Goal: Task Accomplishment & Management: Manage account settings

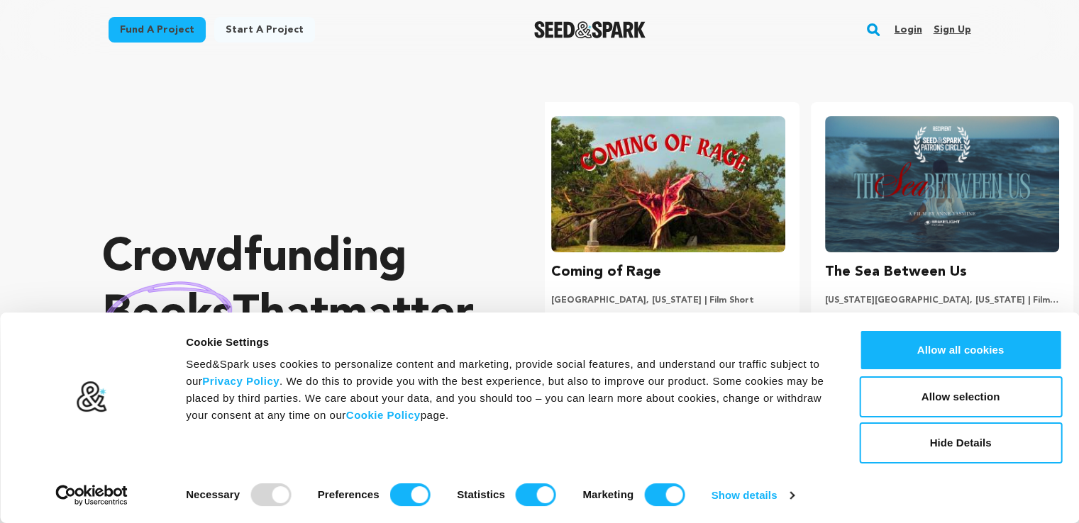
scroll to position [0, 284]
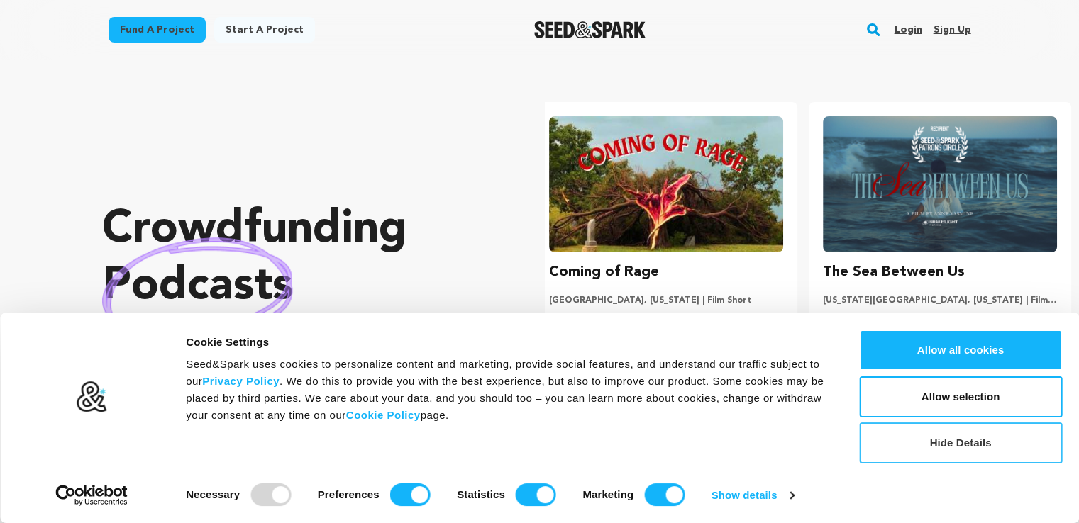
click at [914, 438] on button "Hide Details" at bounding box center [960, 443] width 203 height 41
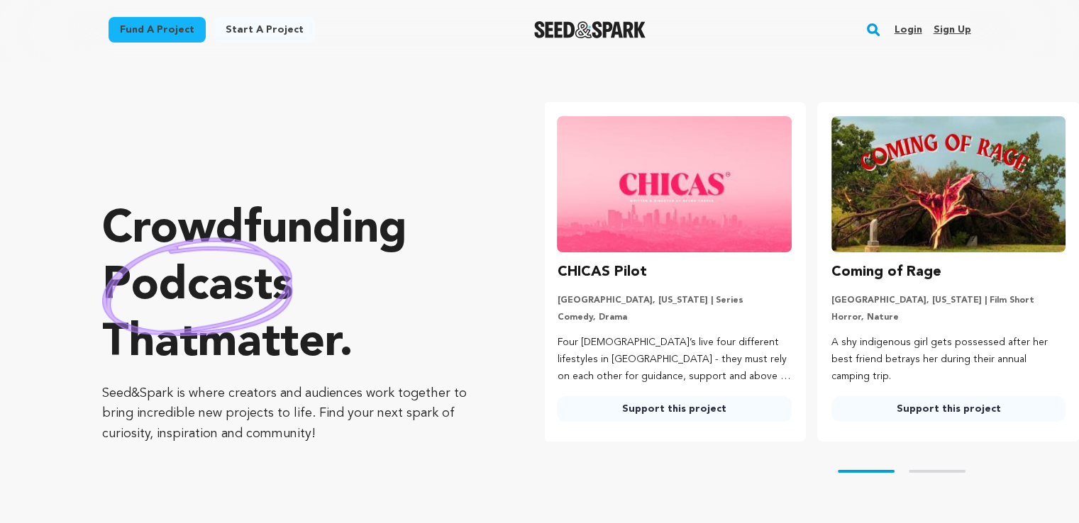
scroll to position [0, 0]
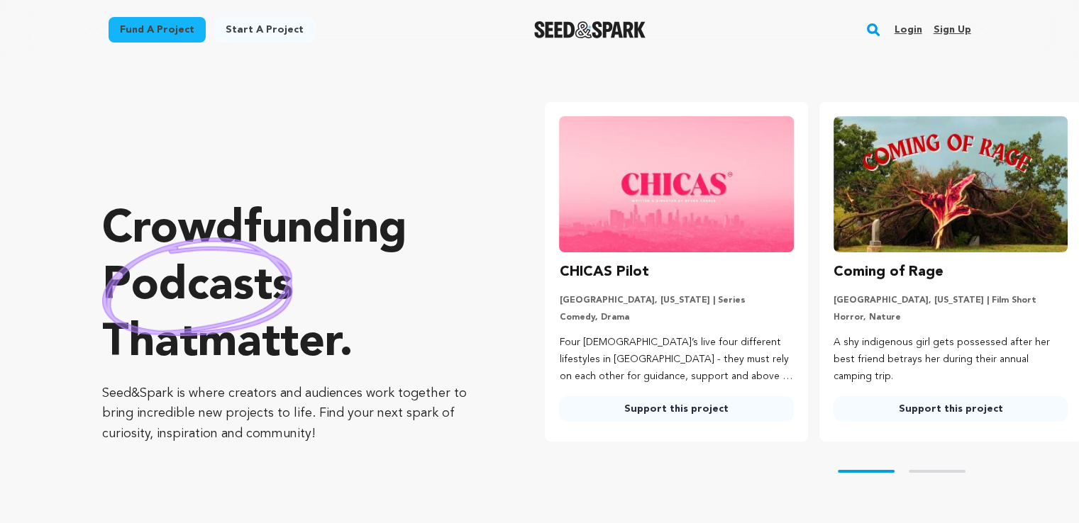
click at [948, 26] on link "Sign up" at bounding box center [952, 29] width 38 height 23
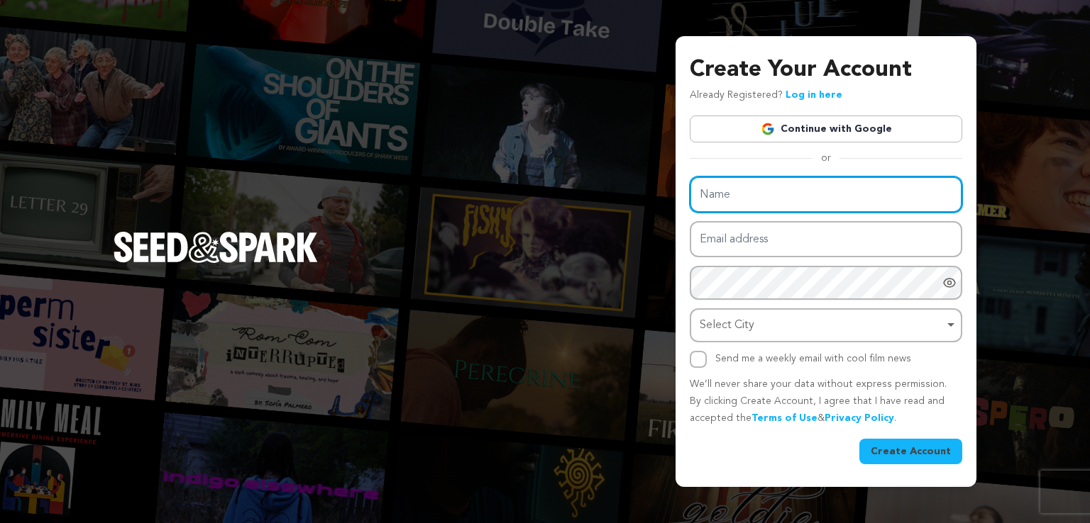
click at [758, 190] on input "Name" at bounding box center [825, 195] width 272 height 36
type input "Sison Corillo Parone & Co."
click at [697, 197] on input "Sison Corillo Parone & Co." at bounding box center [825, 195] width 272 height 36
click at [860, 194] on input "Sison Corillo Parone & Co." at bounding box center [825, 195] width 272 height 36
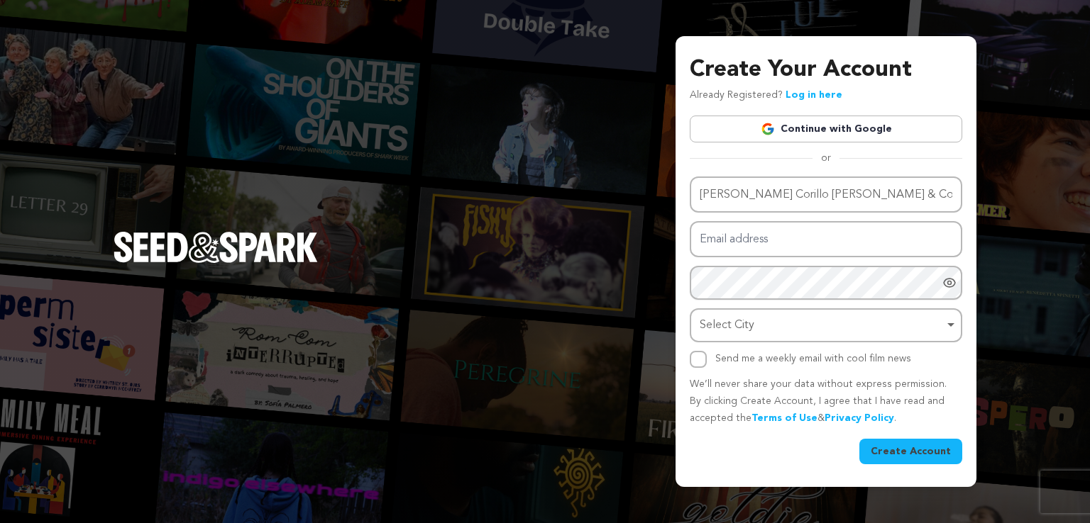
click at [711, 156] on div "or" at bounding box center [825, 158] width 272 height 14
click at [726, 242] on input "Email address" at bounding box center [825, 239] width 272 height 36
type input "neillsison01@gmail.com"
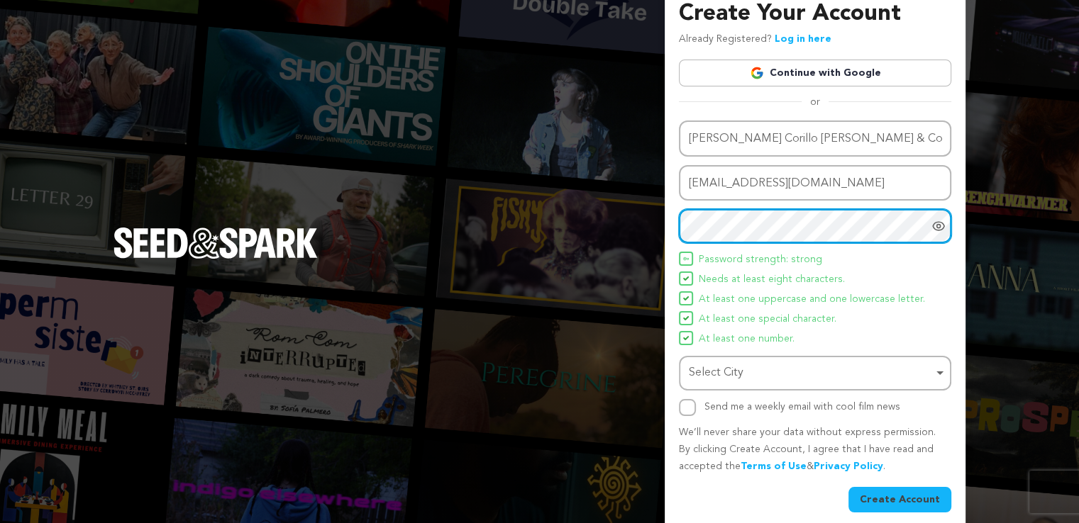
scroll to position [31, 0]
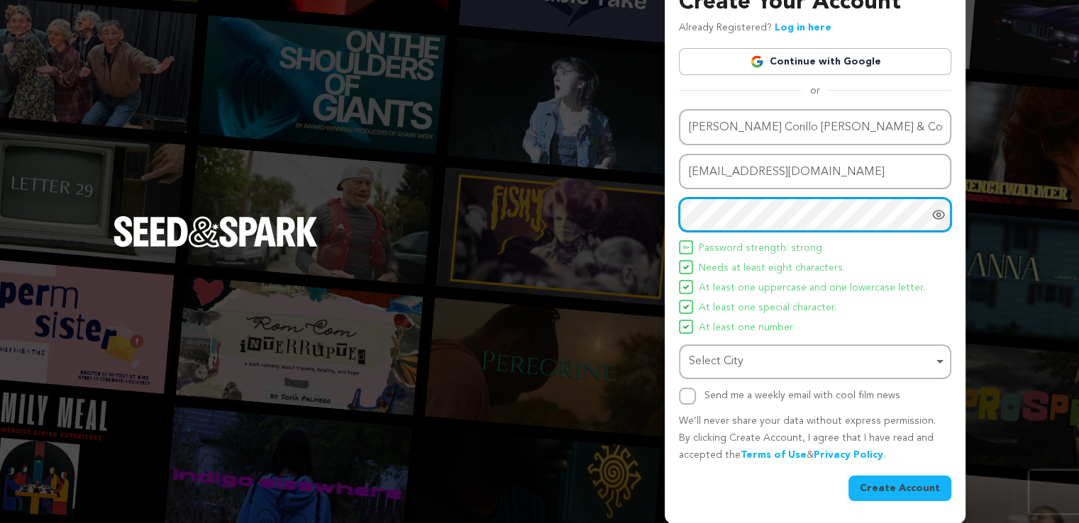
click at [785, 358] on div "Select City Remove item" at bounding box center [811, 362] width 244 height 21
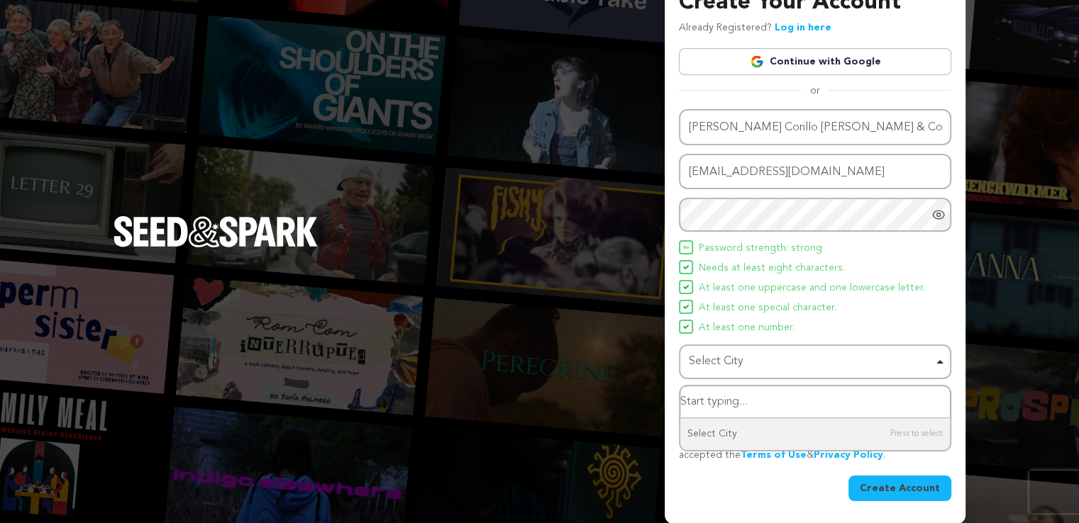
click at [763, 406] on input "Select City" at bounding box center [815, 403] width 270 height 32
type input "Pasig"
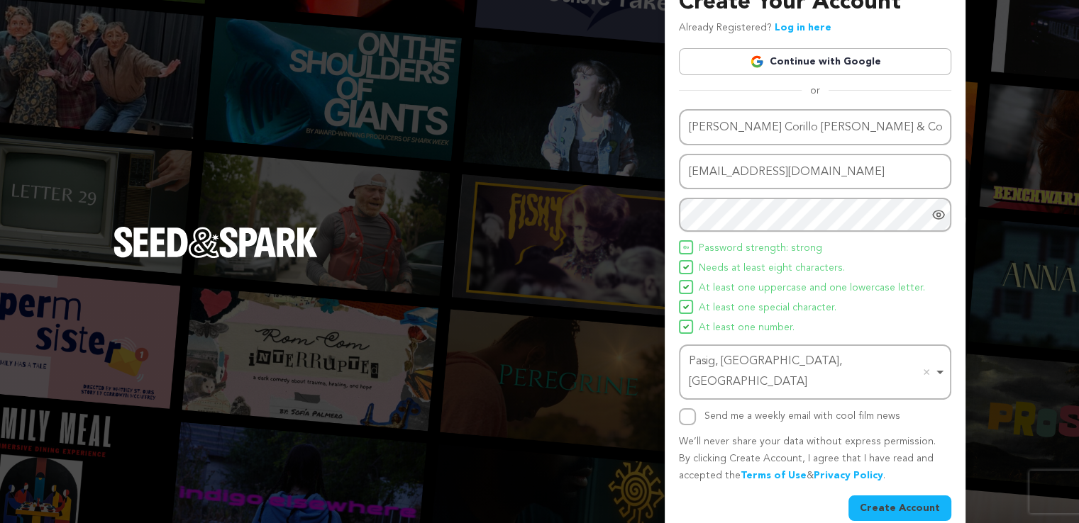
click at [892, 496] on button "Create Account" at bounding box center [899, 509] width 103 height 26
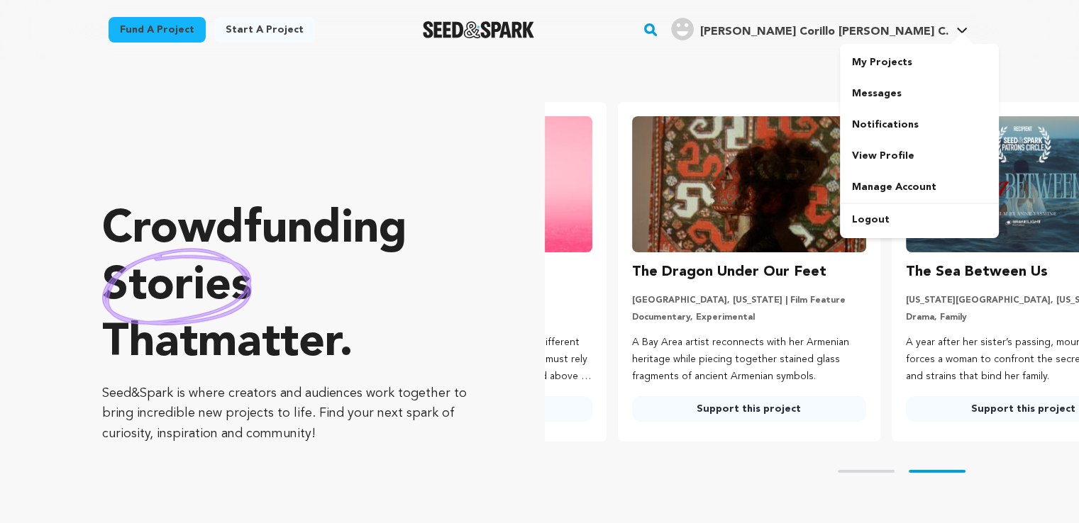
click at [882, 34] on span "Sison Corillo Parone C." at bounding box center [823, 31] width 248 height 11
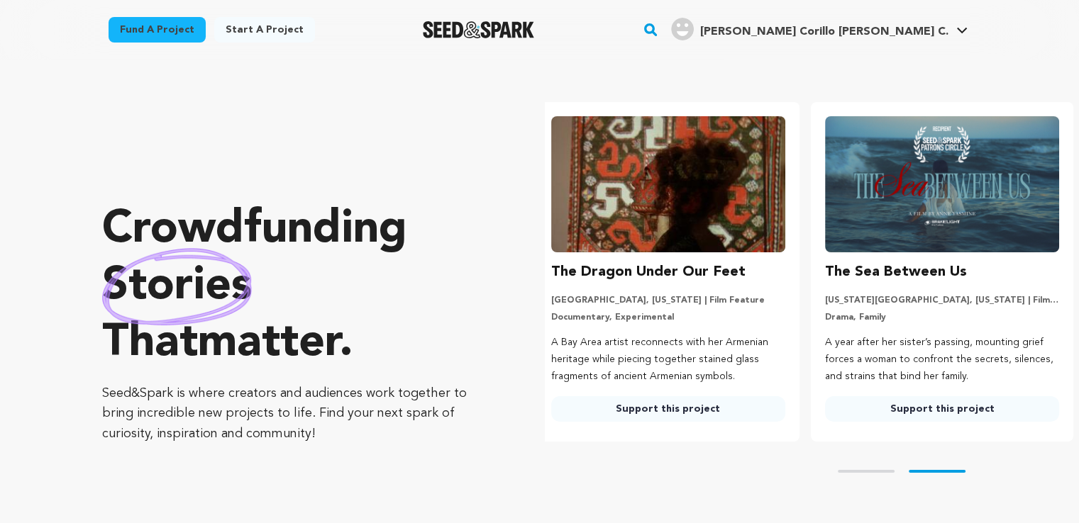
scroll to position [0, 284]
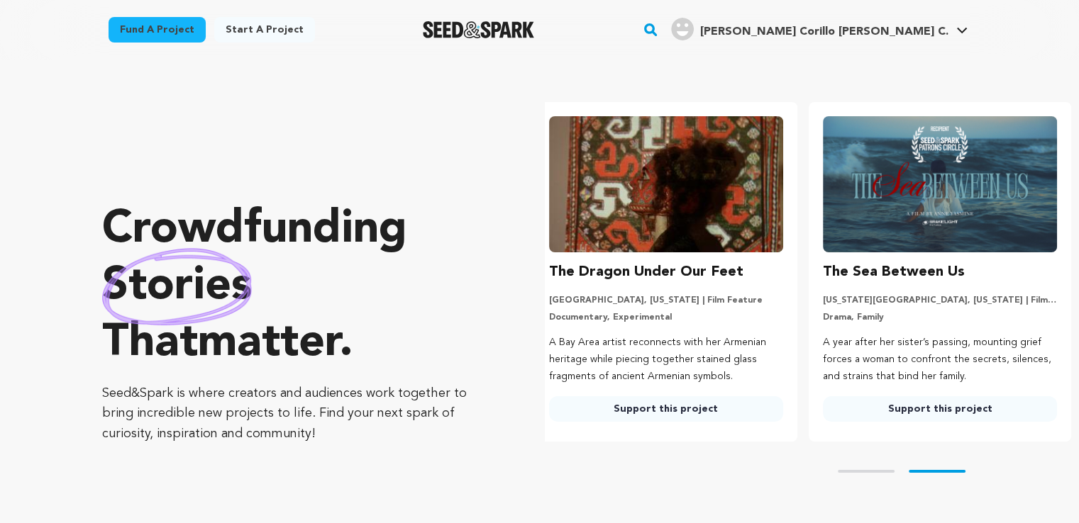
click at [882, 34] on span "Sison Corillo Parone C." at bounding box center [823, 31] width 248 height 11
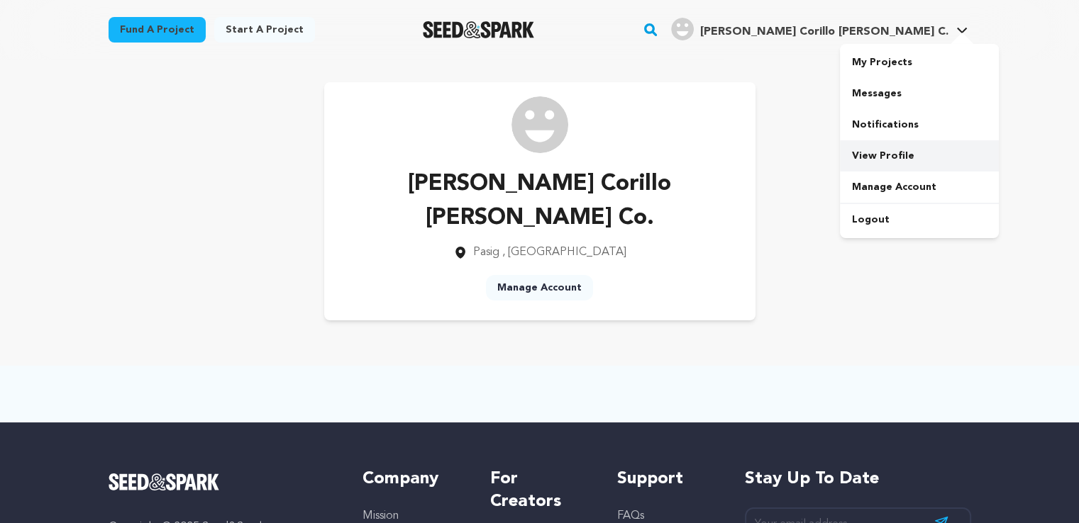
click at [889, 157] on link "View Profile" at bounding box center [919, 155] width 159 height 31
click at [880, 154] on link "View Profile" at bounding box center [919, 155] width 159 height 31
click at [553, 275] on link "Manage Account" at bounding box center [539, 288] width 107 height 26
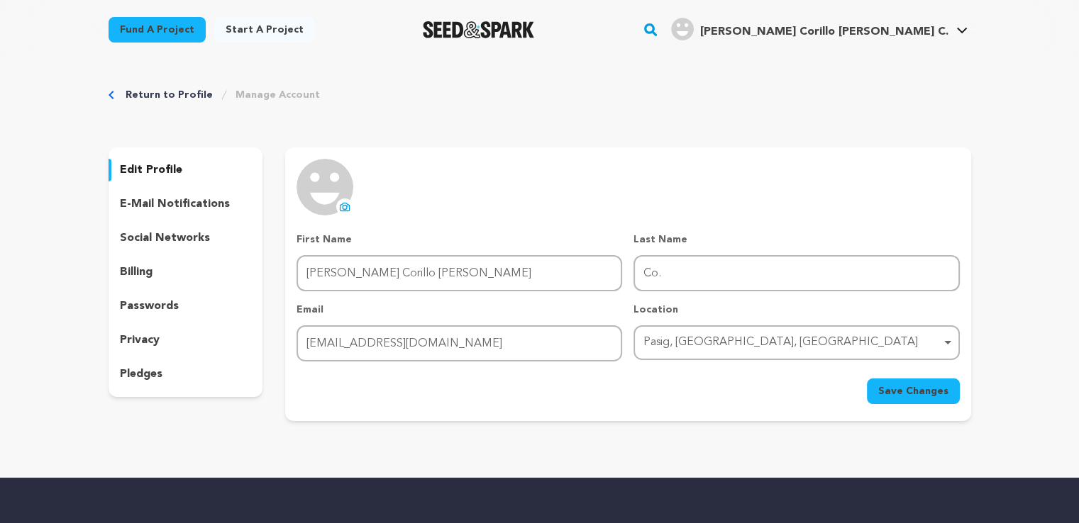
click at [162, 174] on p "edit profile" at bounding box center [151, 170] width 62 height 17
click at [164, 171] on p "edit profile" at bounding box center [151, 170] width 62 height 17
click at [343, 211] on icon at bounding box center [344, 207] width 9 height 8
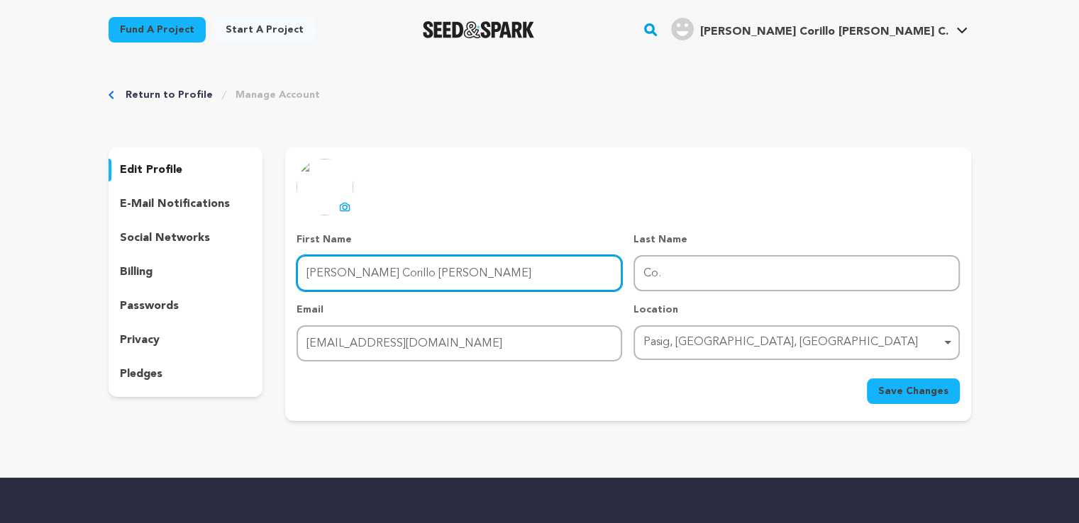
click at [306, 275] on input "[PERSON_NAME] Corillo [PERSON_NAME]" at bounding box center [460, 273] width 326 height 36
click at [494, 267] on input "[PERSON_NAME] Corillo [PERSON_NAME]" at bounding box center [460, 273] width 326 height 36
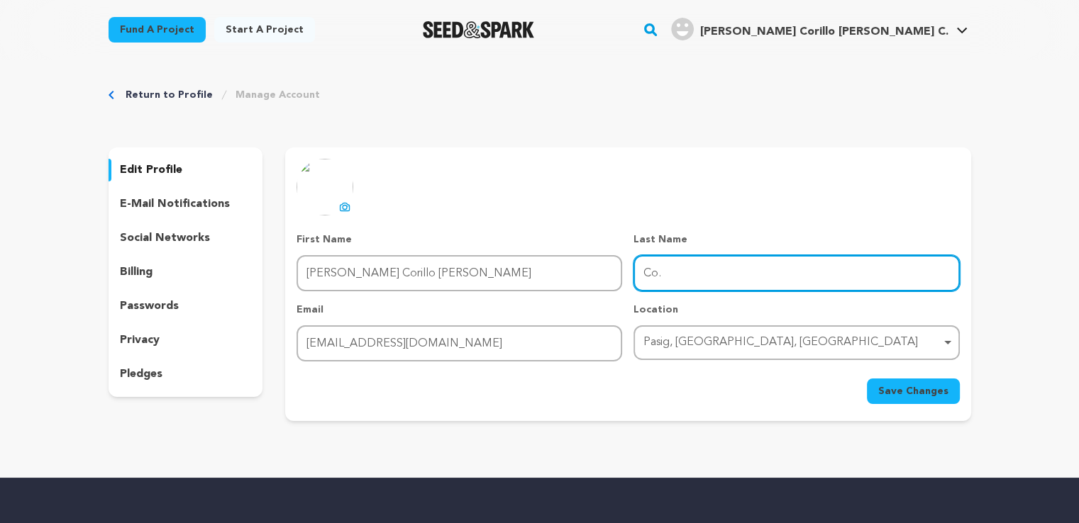
click at [643, 282] on input "Co." at bounding box center [796, 273] width 326 height 36
type input "& Co."
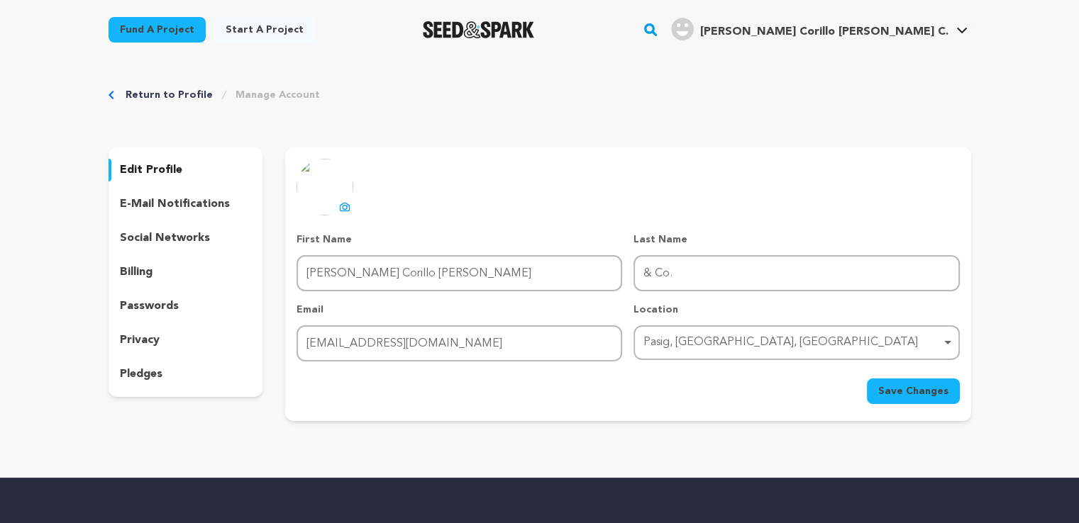
click at [658, 389] on div "Save Changes" at bounding box center [628, 392] width 663 height 26
click at [892, 393] on span "Save Changes" at bounding box center [913, 391] width 70 height 14
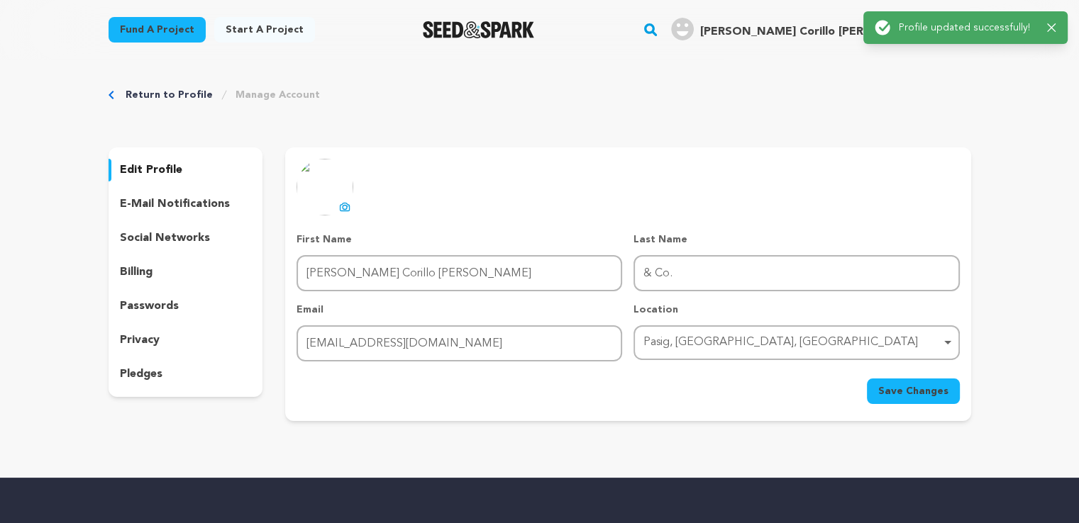
click at [165, 240] on p "social networks" at bounding box center [165, 238] width 90 height 17
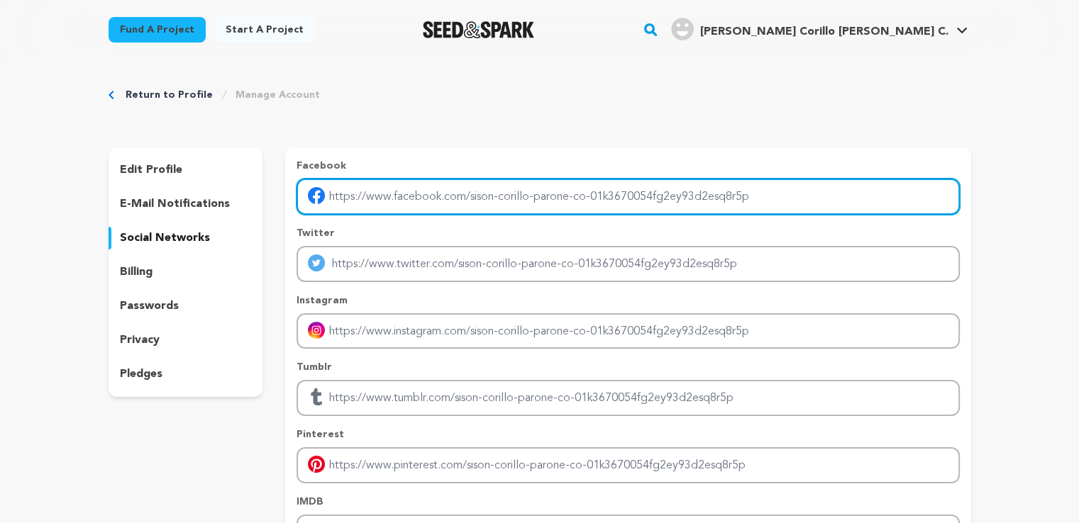
click at [444, 194] on input "Enter facebook profile link" at bounding box center [628, 197] width 663 height 36
paste input "https://www.facebook.com/SCPSisonCorilloParoneAndCoOfficial"
type input "https://www.facebook.com/SCPSisonCorilloParoneAndCoOfficial"
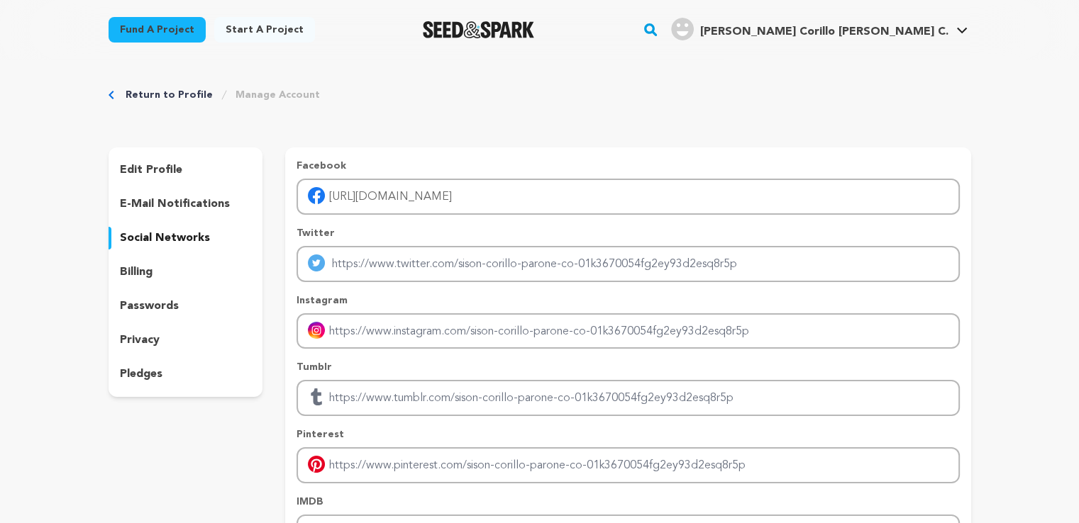
click at [499, 128] on div "Return to Profile Manage Account edit profile e-mail notifications social netwo…" at bounding box center [540, 352] width 908 height 585
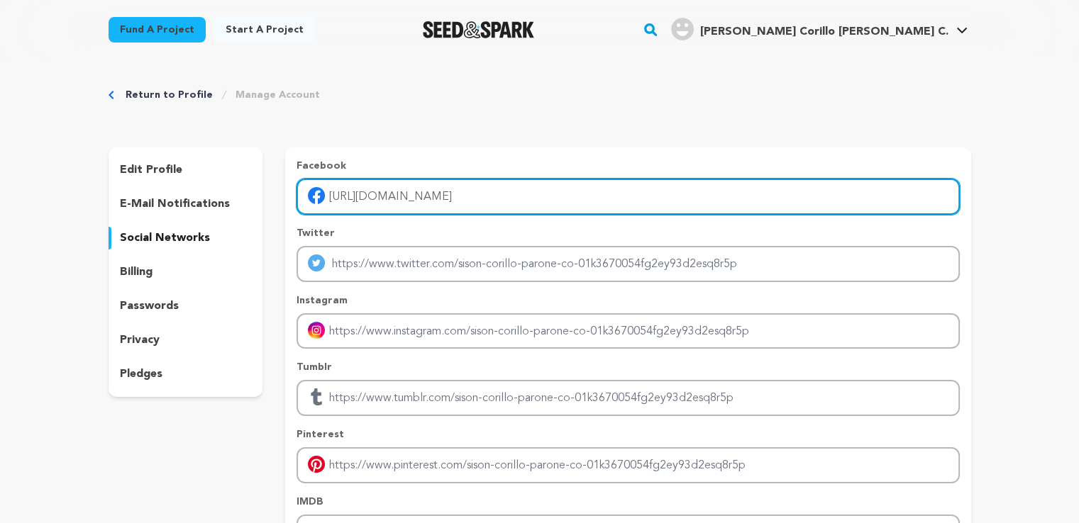
click at [331, 201] on input "https://www.facebook.com/SCPSisonCorilloParoneAndCoOfficial" at bounding box center [628, 197] width 663 height 36
click at [668, 202] on input "https://www.facebook.com/SCPSisonCorilloParoneAndCoOfficial" at bounding box center [628, 197] width 663 height 36
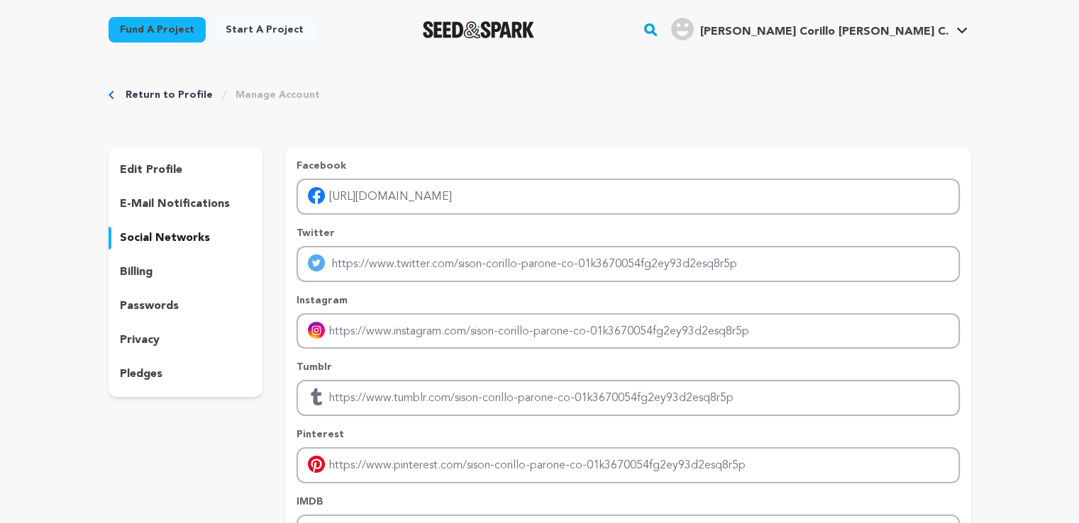
click at [651, 140] on div "Return to Profile Manage Account edit profile e-mail notifications social netwo…" at bounding box center [540, 352] width 908 height 585
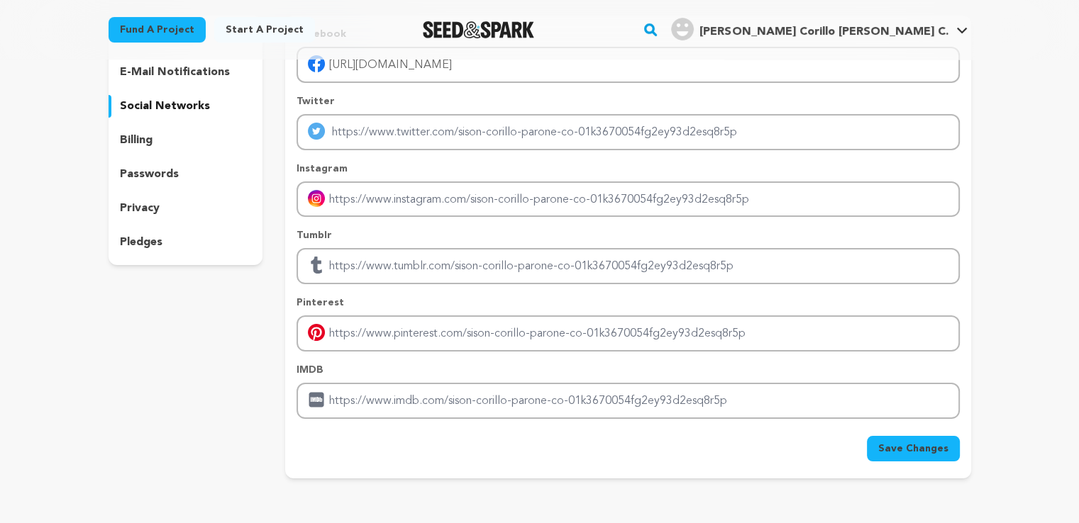
scroll to position [131, 0]
click at [910, 445] on span "Save Changes" at bounding box center [913, 450] width 70 height 14
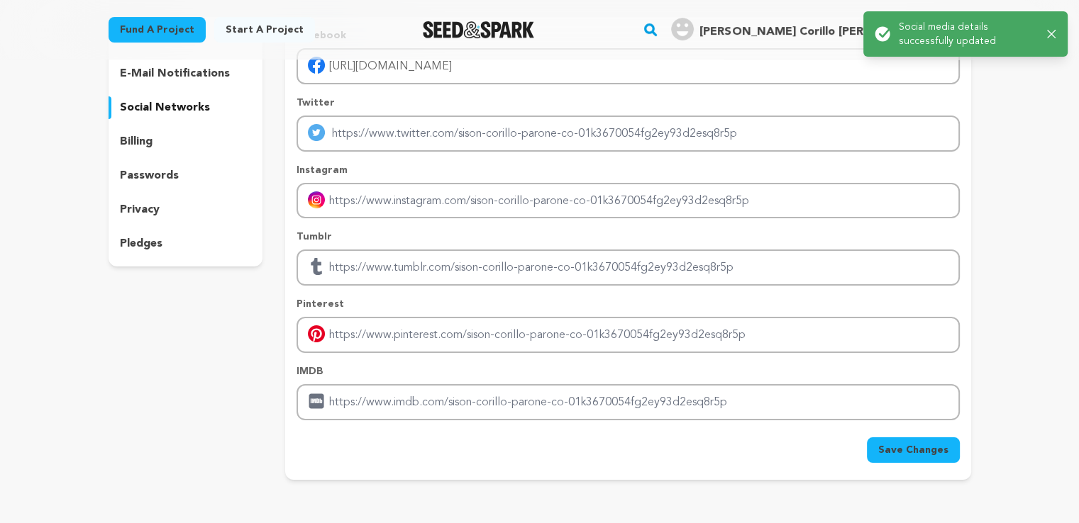
scroll to position [60, 0]
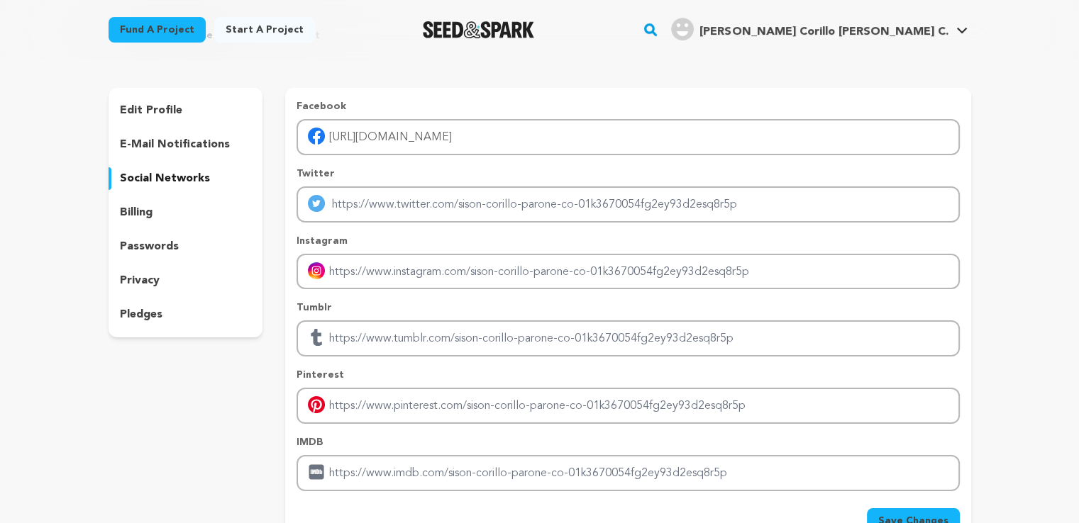
click at [149, 113] on p "edit profile" at bounding box center [151, 110] width 62 height 17
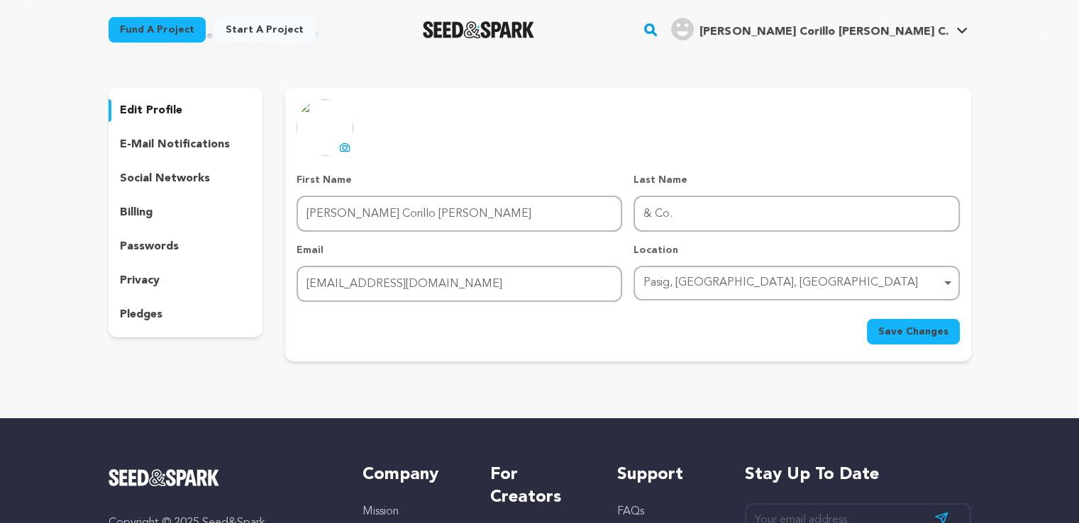
click at [939, 38] on span "Sison Corillo Parone C." at bounding box center [823, 31] width 248 height 11
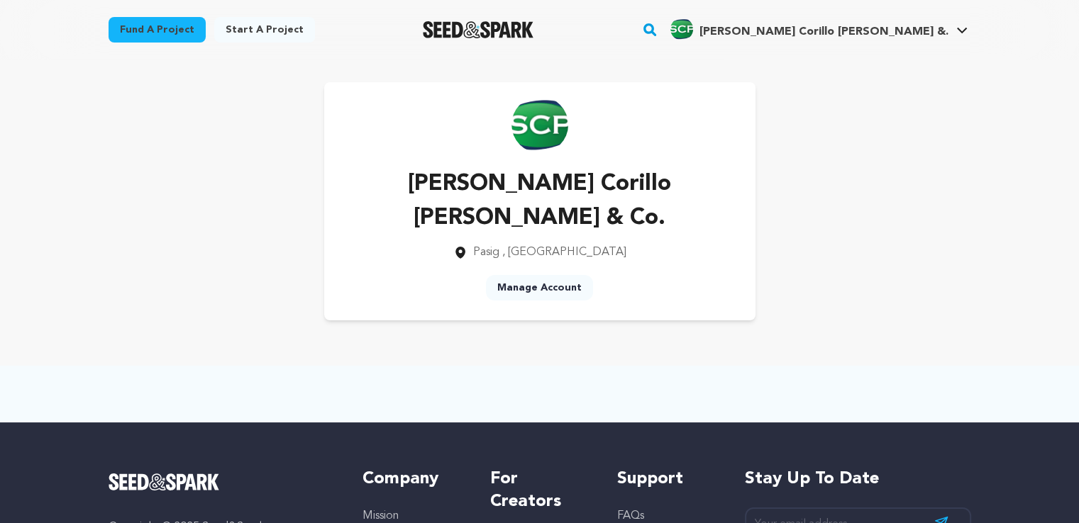
click at [772, 366] on div at bounding box center [540, 394] width 908 height 57
click at [523, 275] on link "Manage Account" at bounding box center [539, 288] width 107 height 26
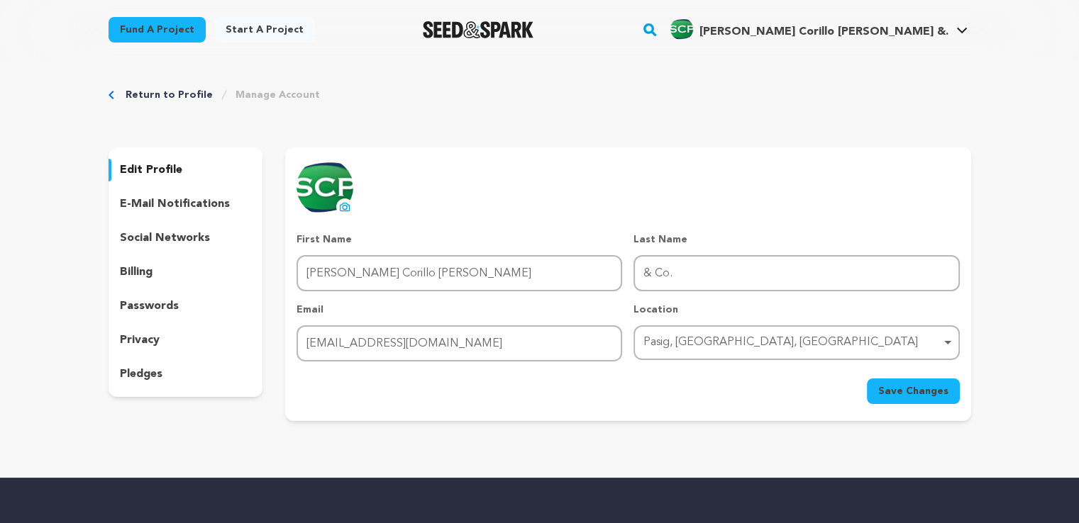
click at [174, 236] on p "social networks" at bounding box center [165, 238] width 90 height 17
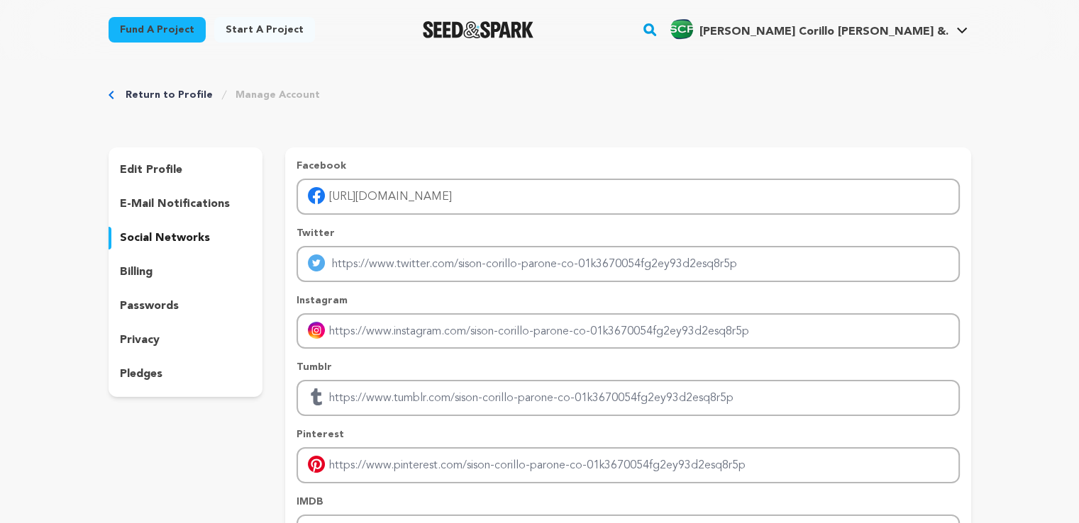
click at [139, 276] on p "billing" at bounding box center [136, 272] width 33 height 17
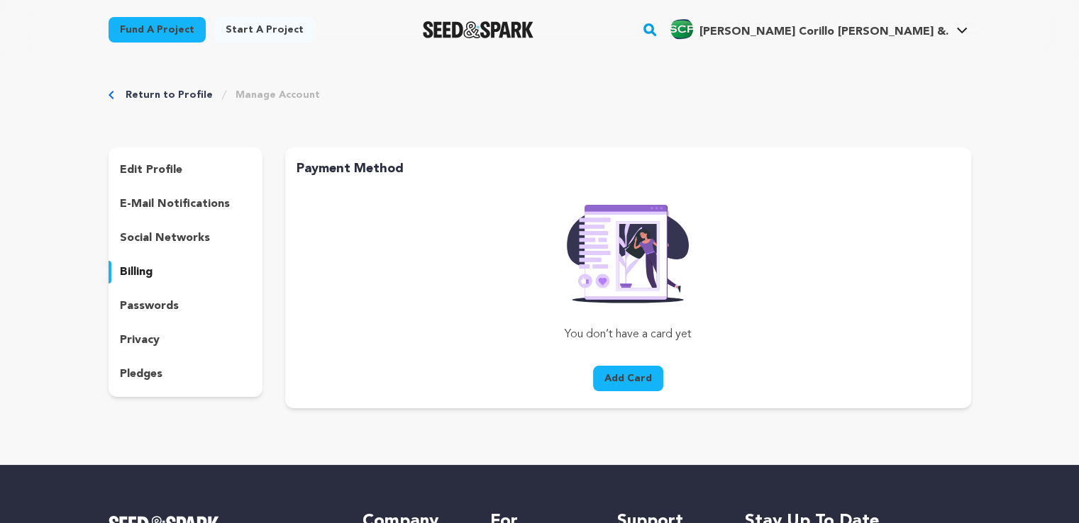
click at [158, 307] on p "passwords" at bounding box center [149, 306] width 59 height 17
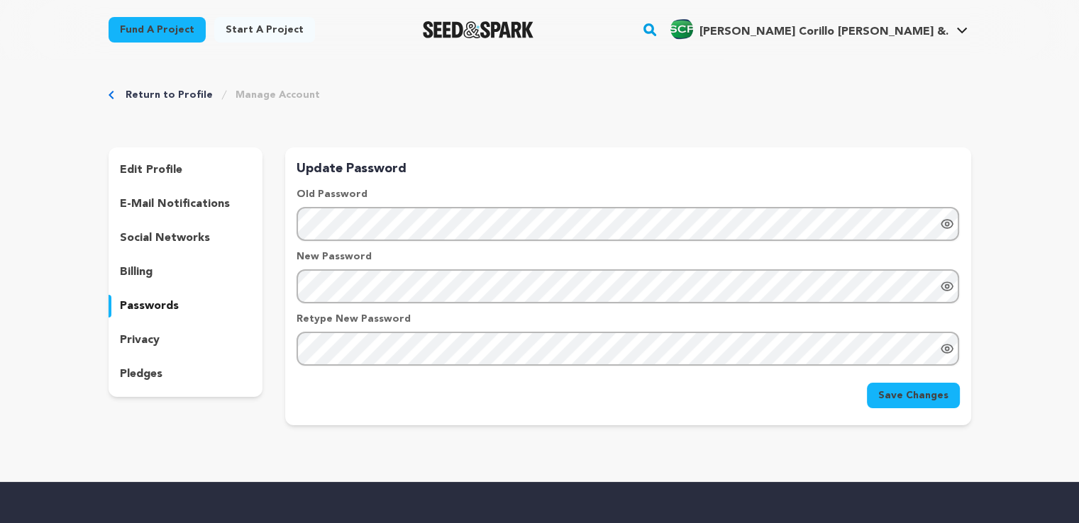
click at [152, 339] on p "privacy" at bounding box center [140, 340] width 40 height 17
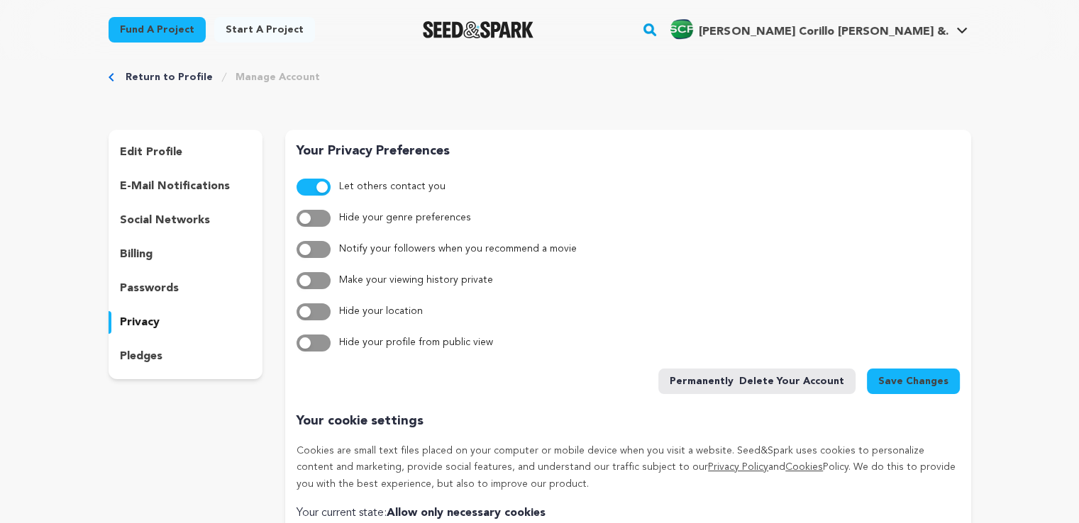
scroll to position [71, 0]
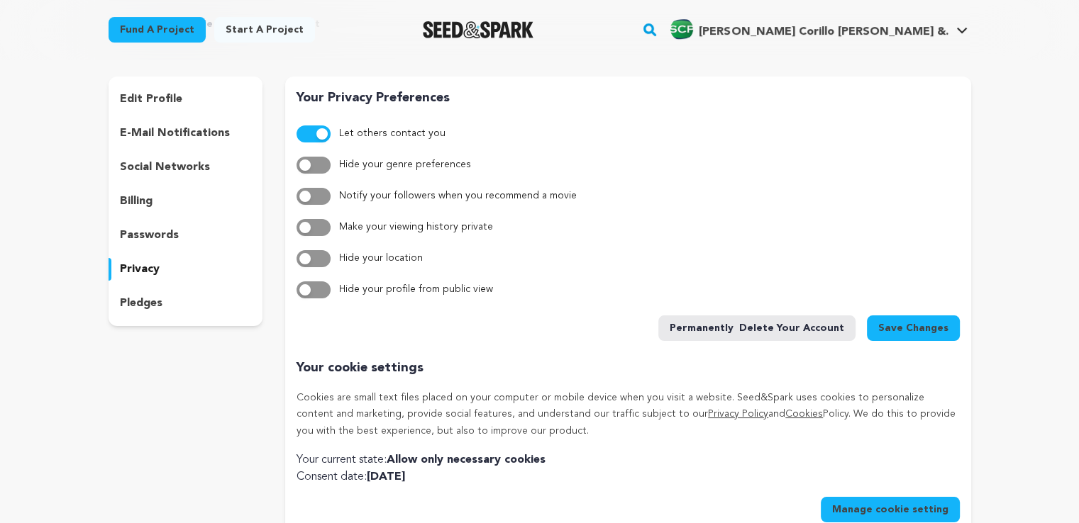
click at [135, 308] on p "pledges" at bounding box center [141, 303] width 43 height 17
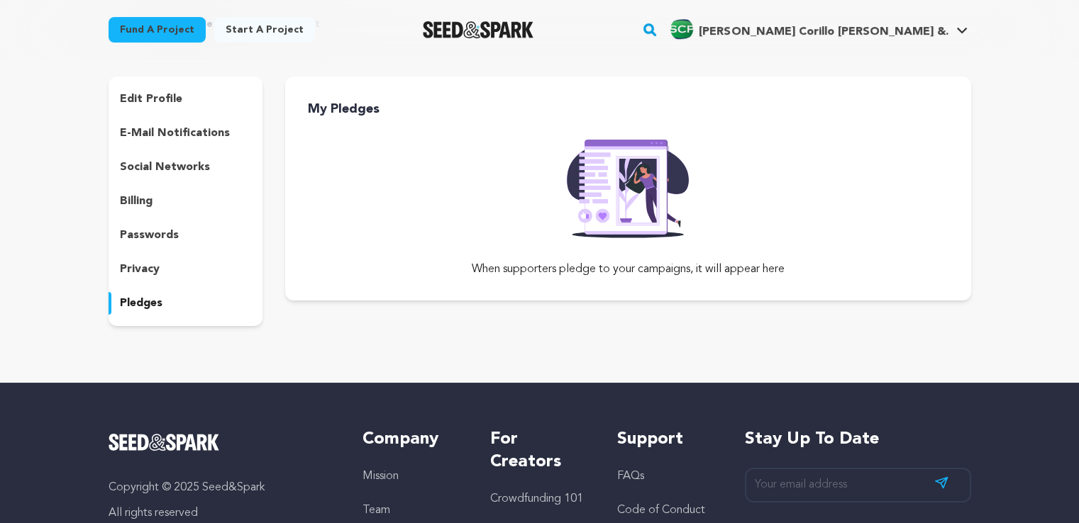
click at [167, 98] on p "edit profile" at bounding box center [151, 99] width 62 height 17
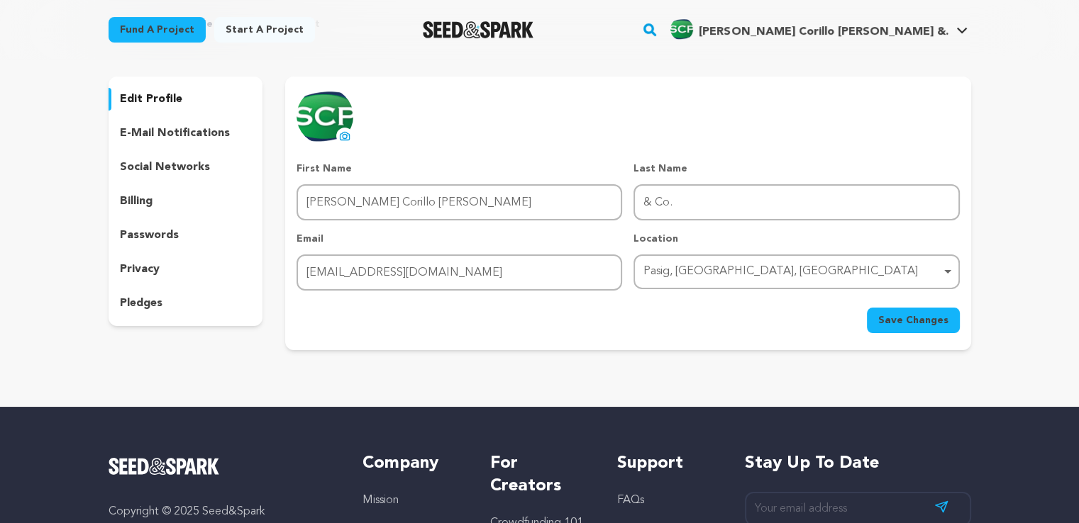
click at [933, 329] on button "Save Changes" at bounding box center [913, 321] width 93 height 26
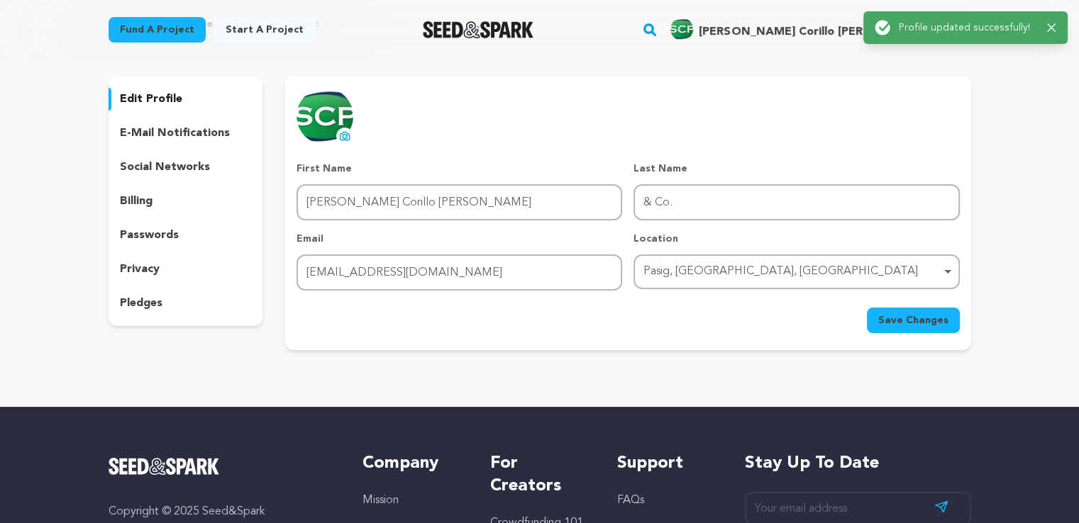
click at [837, 26] on span "[PERSON_NAME] Corillo [PERSON_NAME] &." at bounding box center [823, 31] width 249 height 11
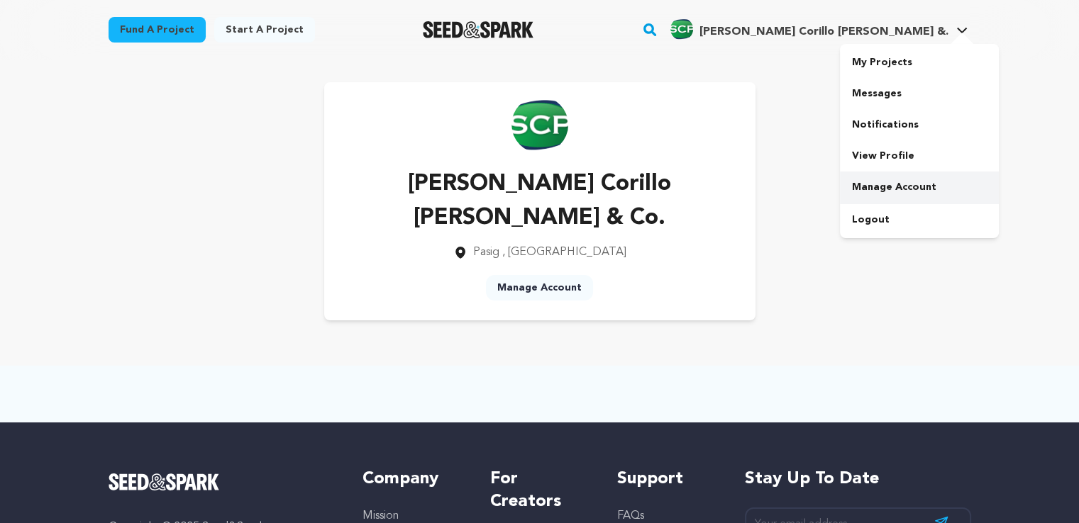
click at [869, 194] on link "Manage Account" at bounding box center [919, 187] width 159 height 31
